Goal: Find specific page/section: Find specific page/section

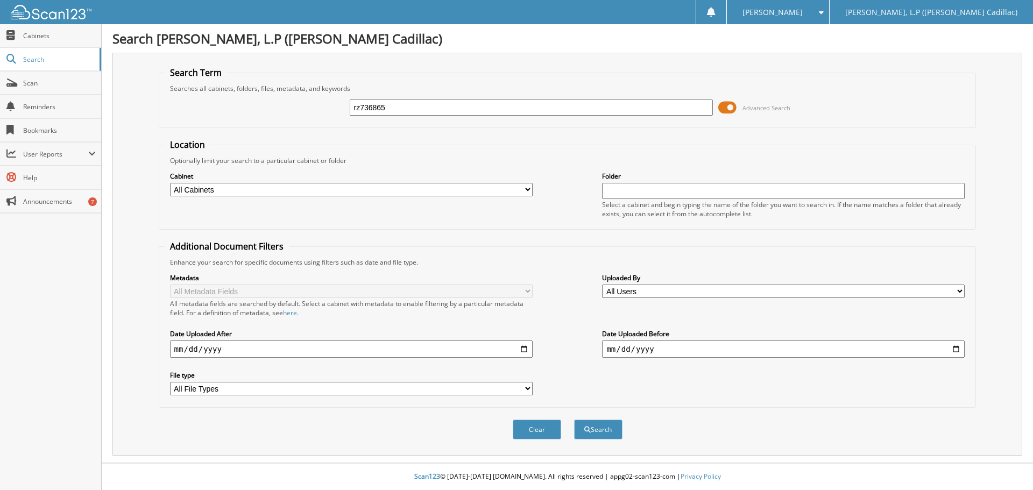
type input "rz736865"
click at [574, 420] on button "Search" at bounding box center [598, 430] width 48 height 20
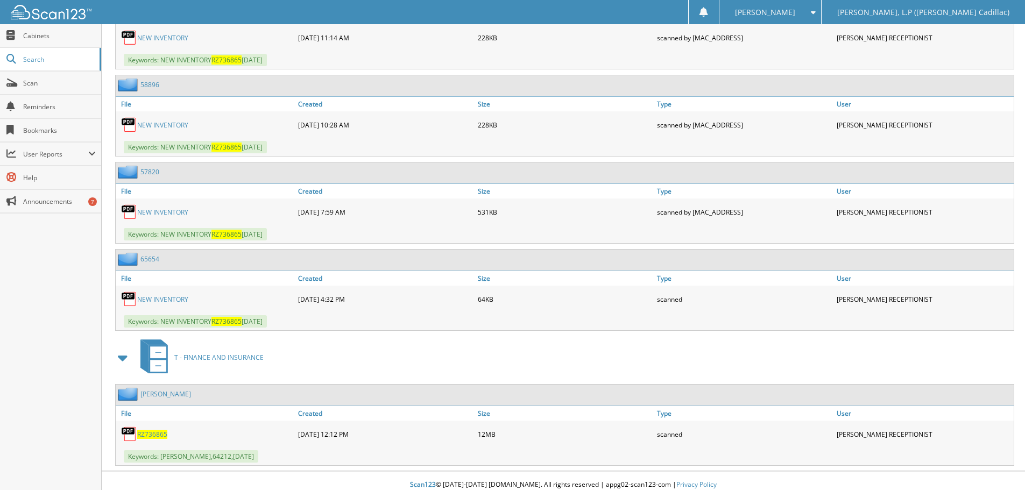
scroll to position [1048, 0]
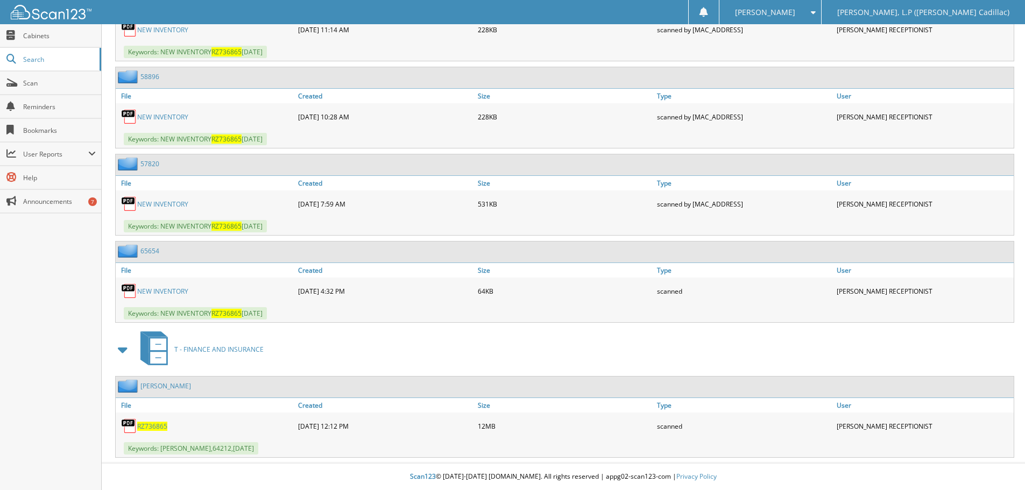
click at [144, 425] on span "RZ736865" at bounding box center [152, 426] width 30 height 9
click at [146, 425] on span "RZ736865" at bounding box center [152, 426] width 30 height 9
